Goal: Information Seeking & Learning: Learn about a topic

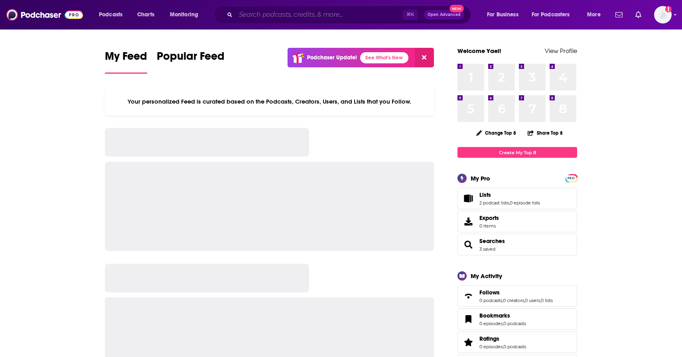
click at [312, 15] on input "Search podcasts, credits, & more..." at bounding box center [319, 14] width 167 height 13
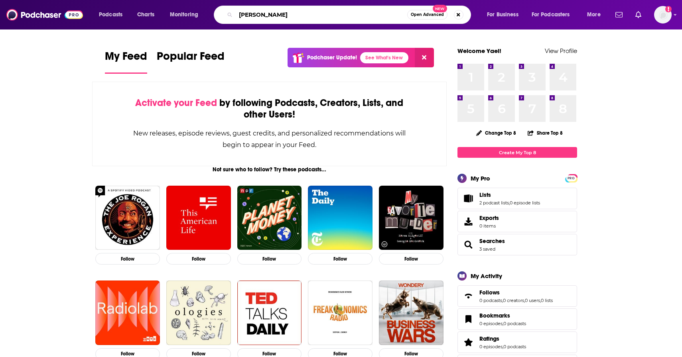
type input "[PERSON_NAME]"
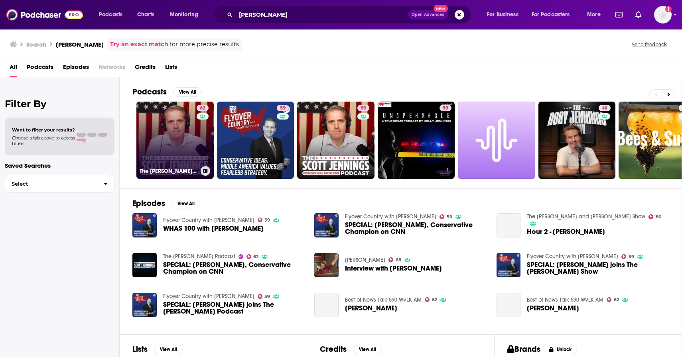
click at [185, 135] on link "62 The [PERSON_NAME] Podcast" at bounding box center [174, 140] width 77 height 77
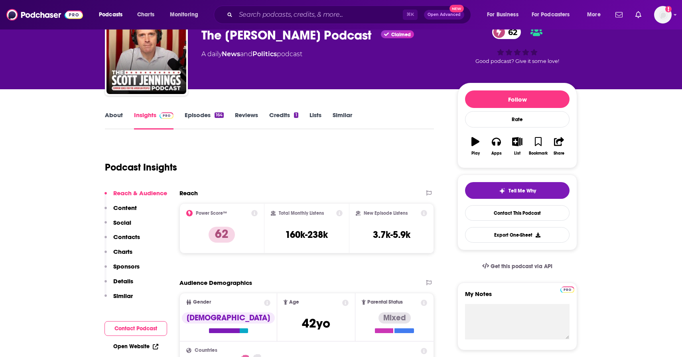
scroll to position [43, 0]
